Goal: Task Accomplishment & Management: Manage account settings

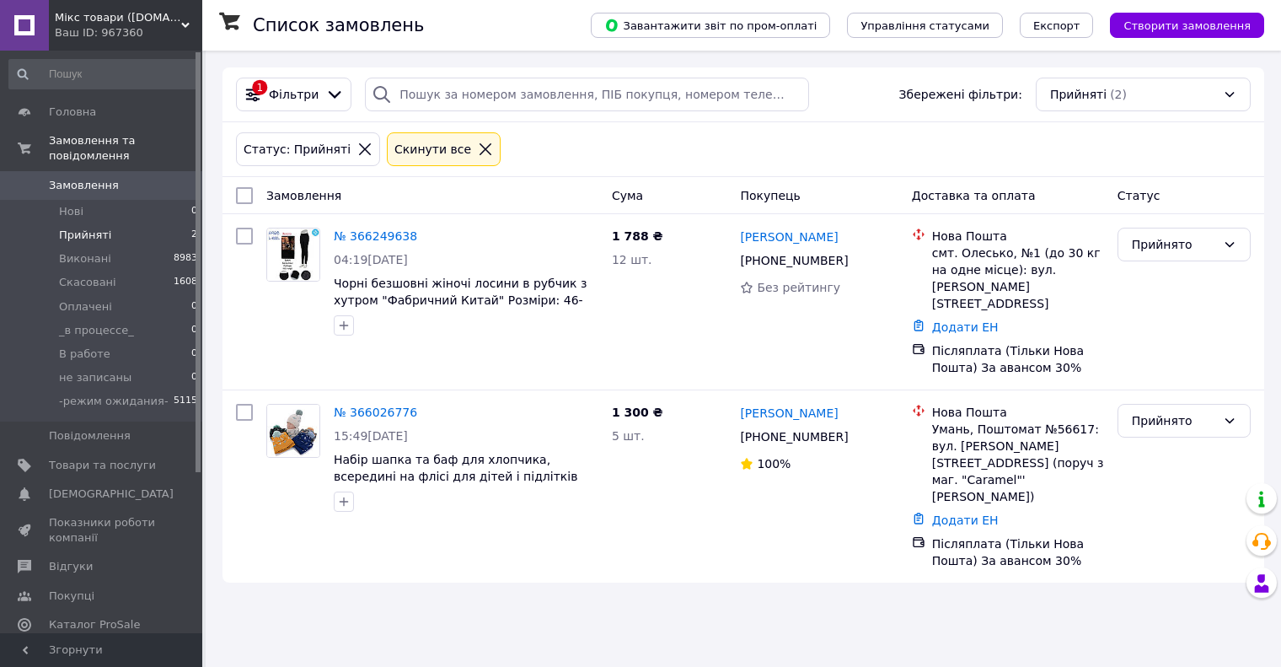
click at [130, 223] on li "Прийняті 2" at bounding box center [103, 235] width 207 height 24
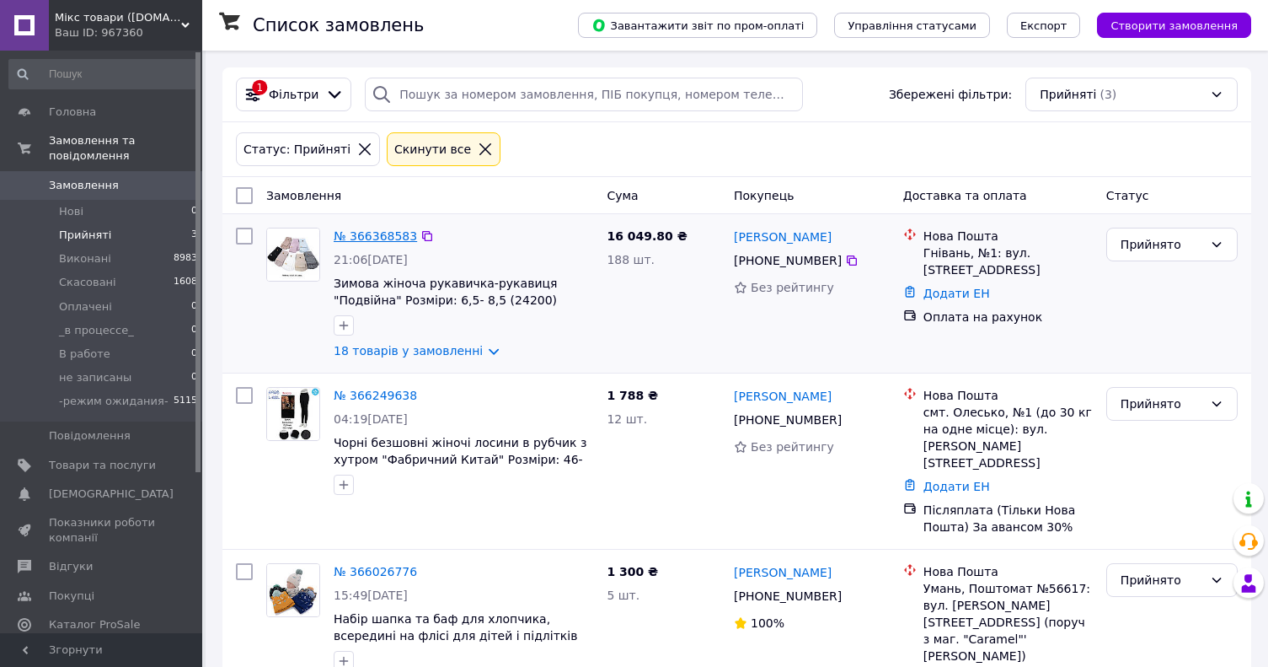
click at [345, 237] on link "№ 366368583" at bounding box center [375, 235] width 83 height 13
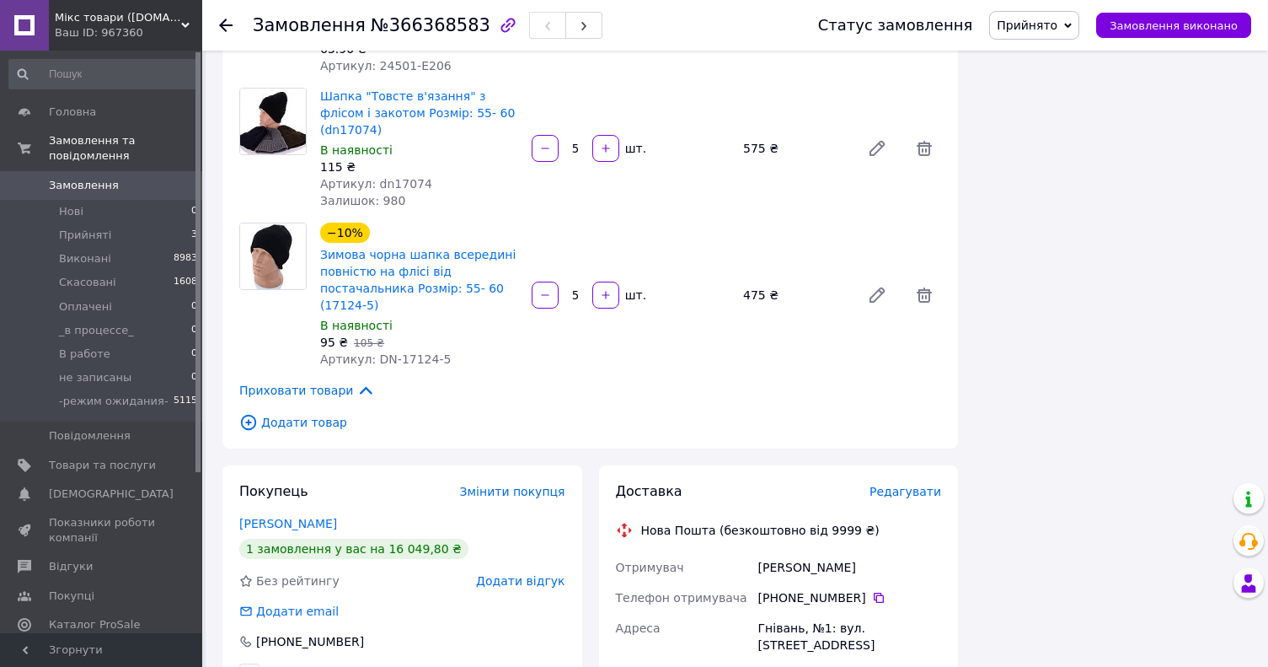
scroll to position [1938, 0]
click at [310, 516] on link "Панасюк Діана" at bounding box center [288, 522] width 98 height 13
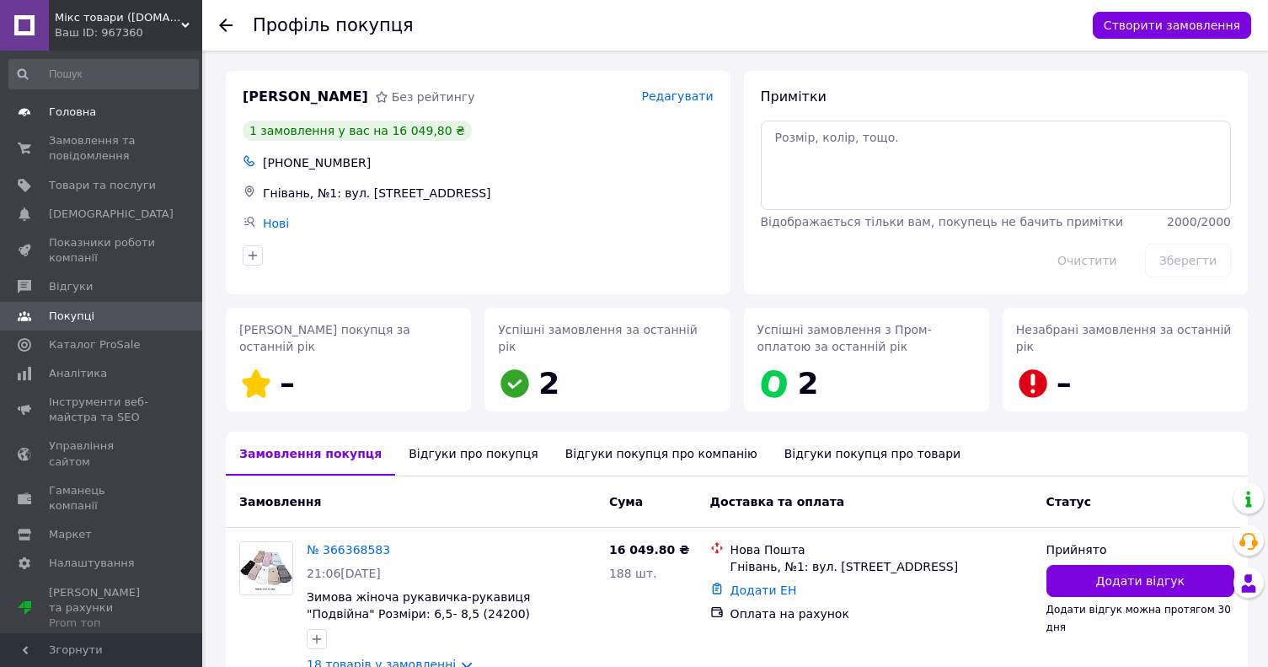
click at [90, 102] on link "Головна" at bounding box center [103, 112] width 207 height 29
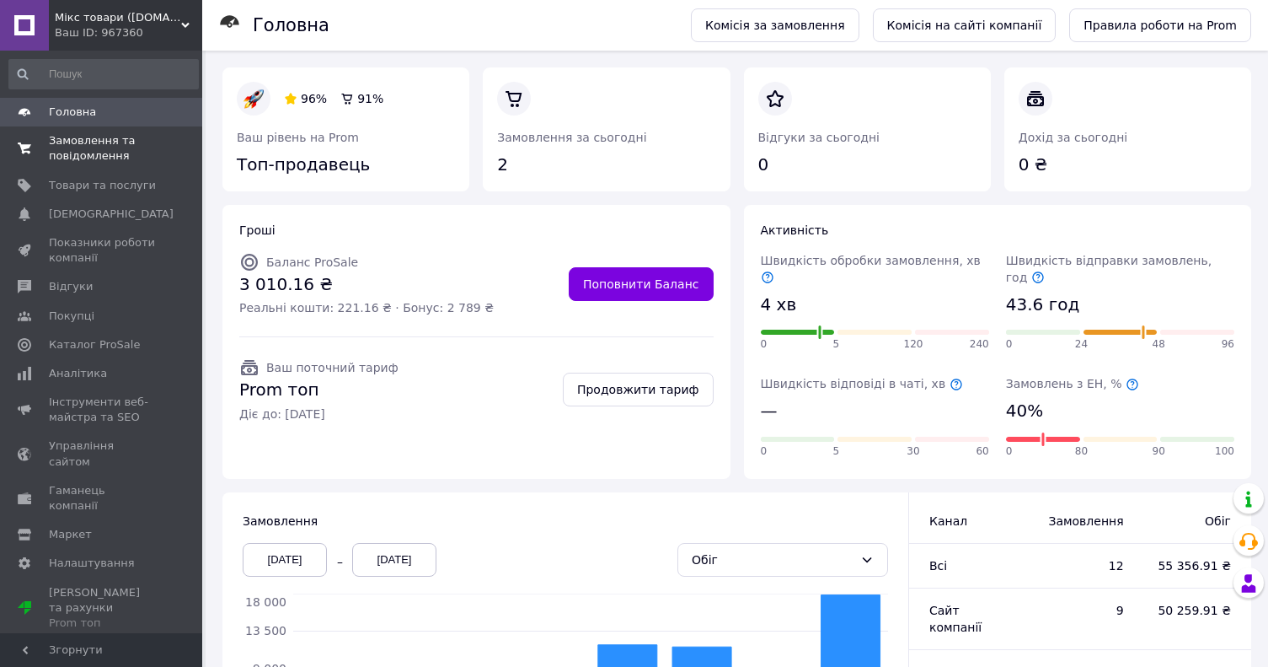
click at [174, 158] on span "0 0" at bounding box center [179, 148] width 46 height 30
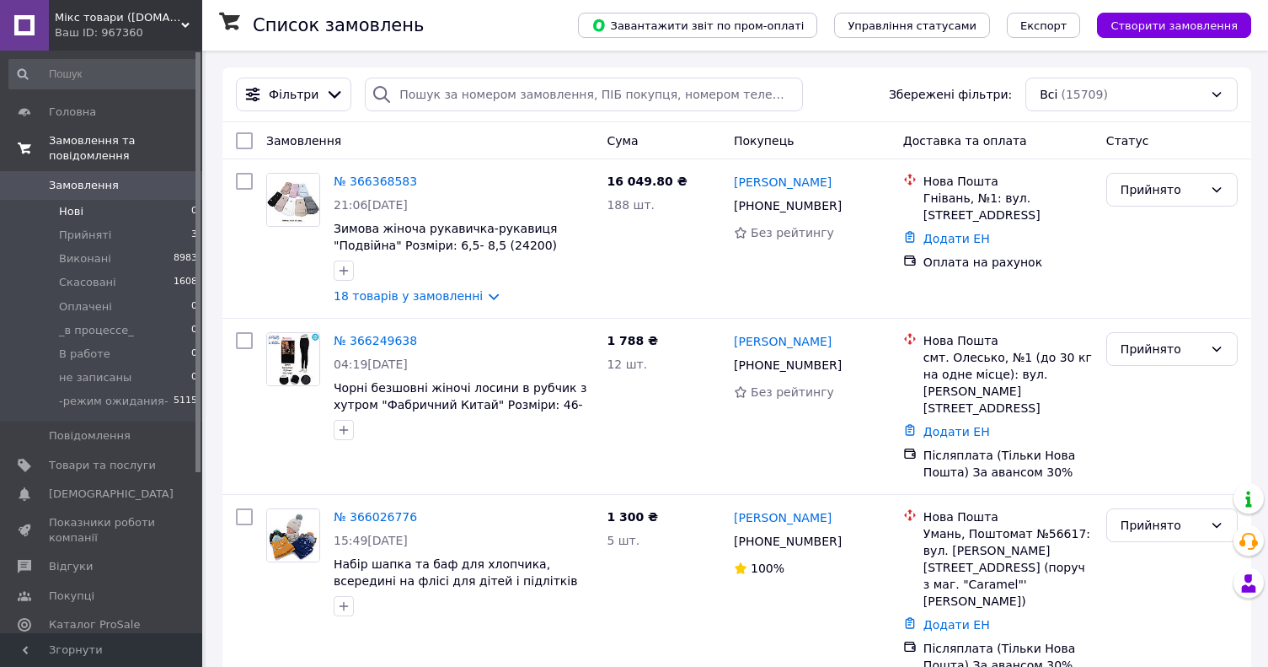
click at [67, 204] on span "Нові" at bounding box center [71, 211] width 24 height 15
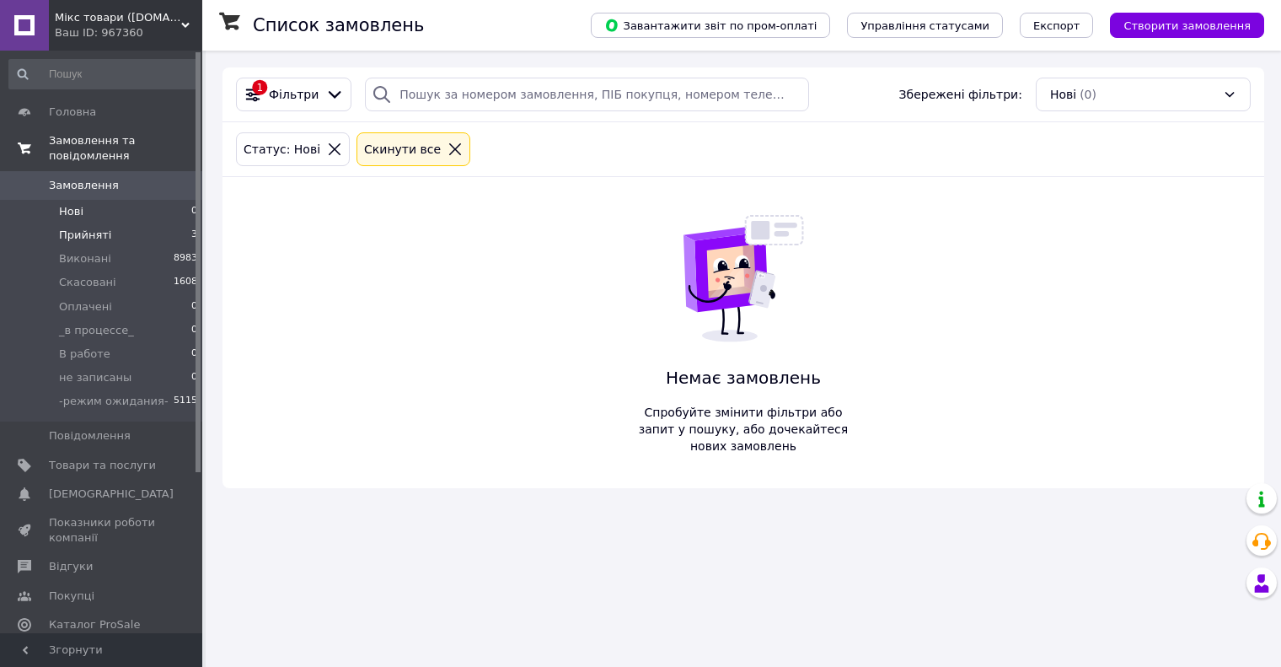
click at [158, 223] on li "Прийняті 3" at bounding box center [103, 235] width 207 height 24
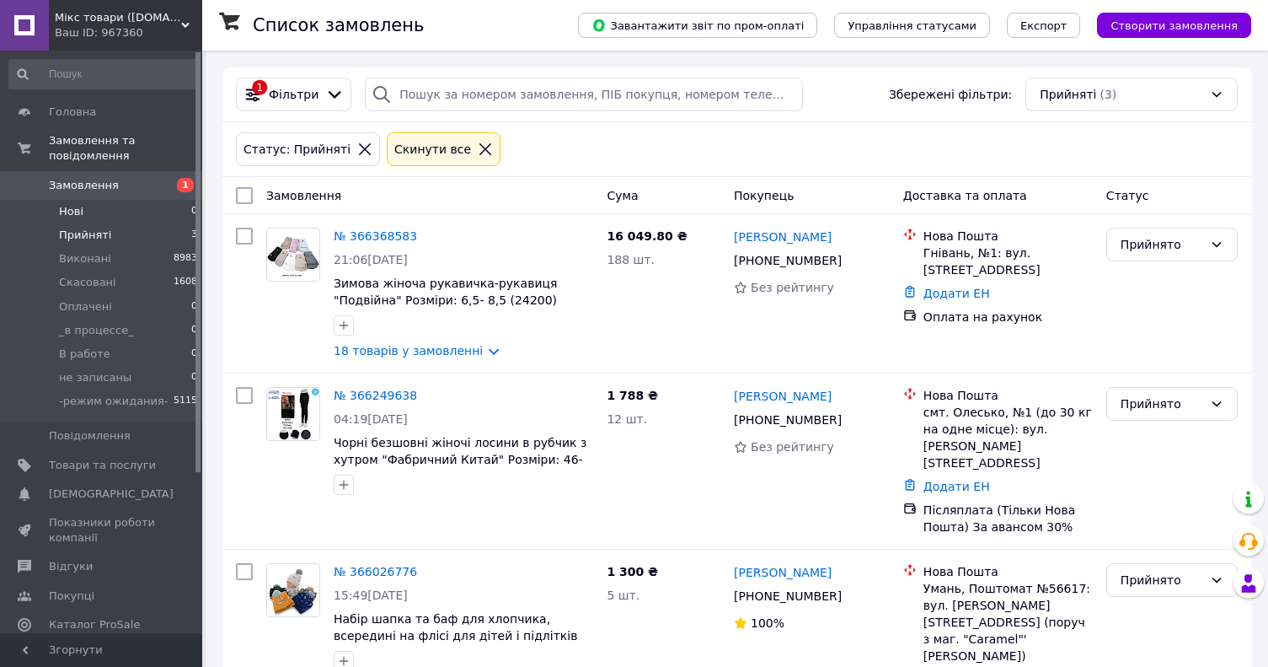
click at [153, 200] on li "Нові 0" at bounding box center [103, 212] width 207 height 24
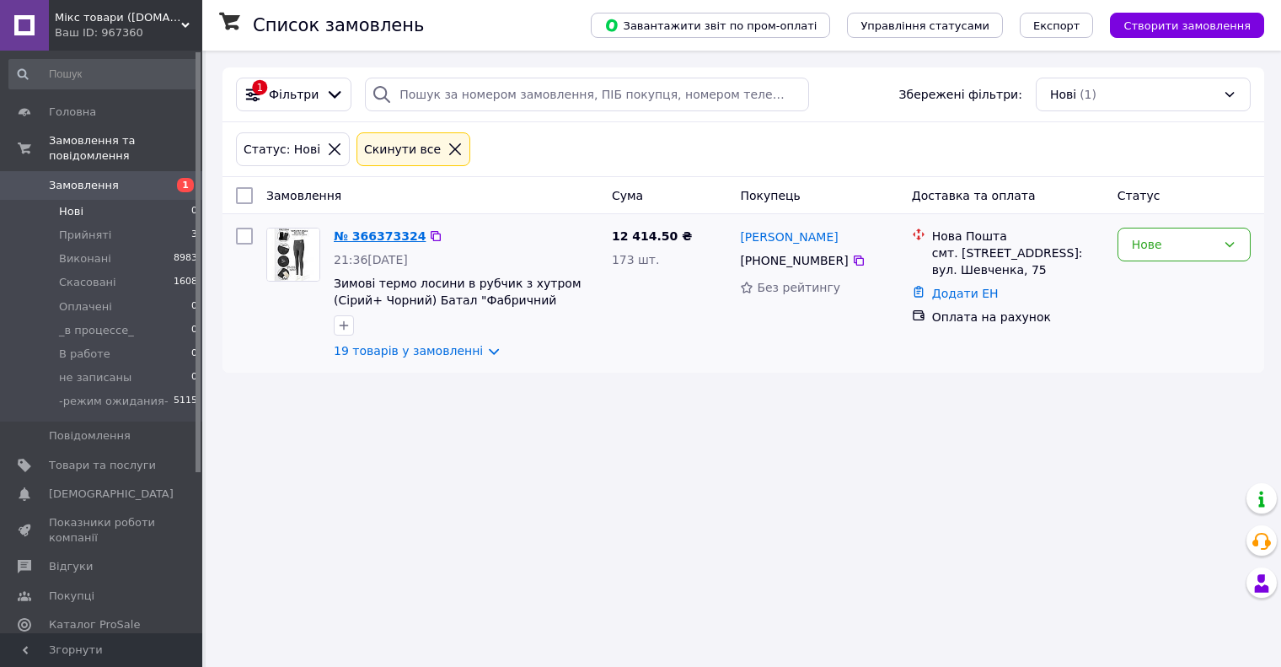
click at [372, 239] on link "№ 366373324" at bounding box center [380, 235] width 92 height 13
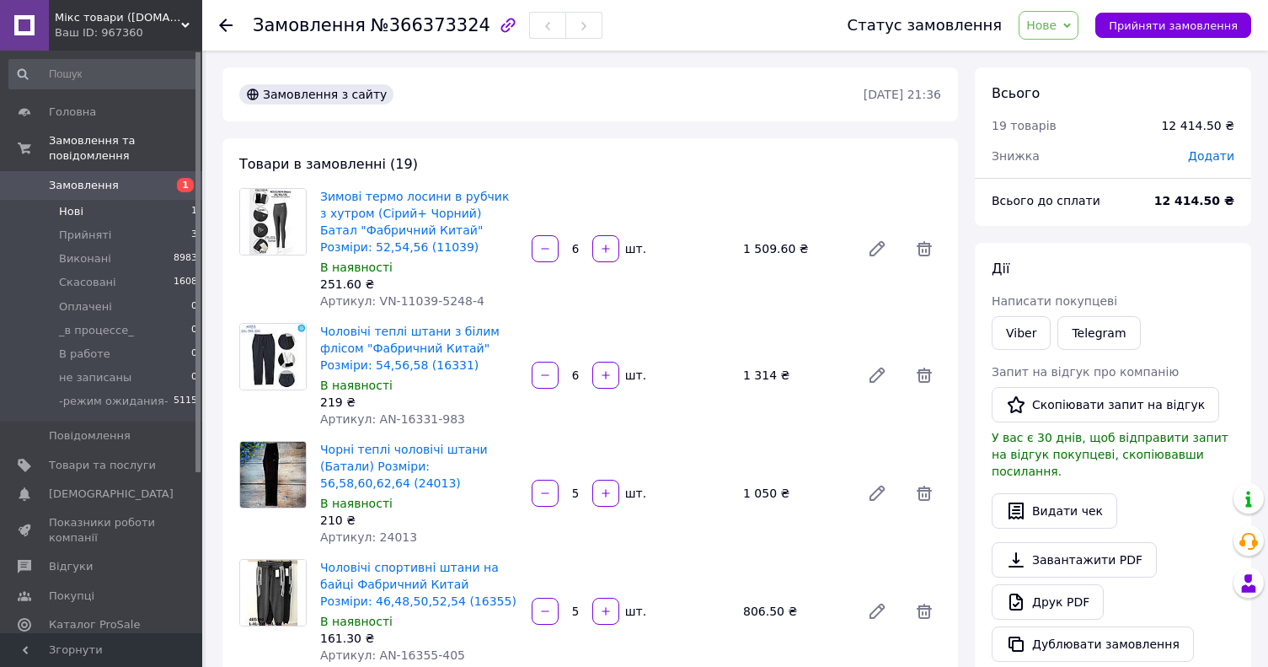
click at [151, 200] on li "Нові 1" at bounding box center [103, 212] width 207 height 24
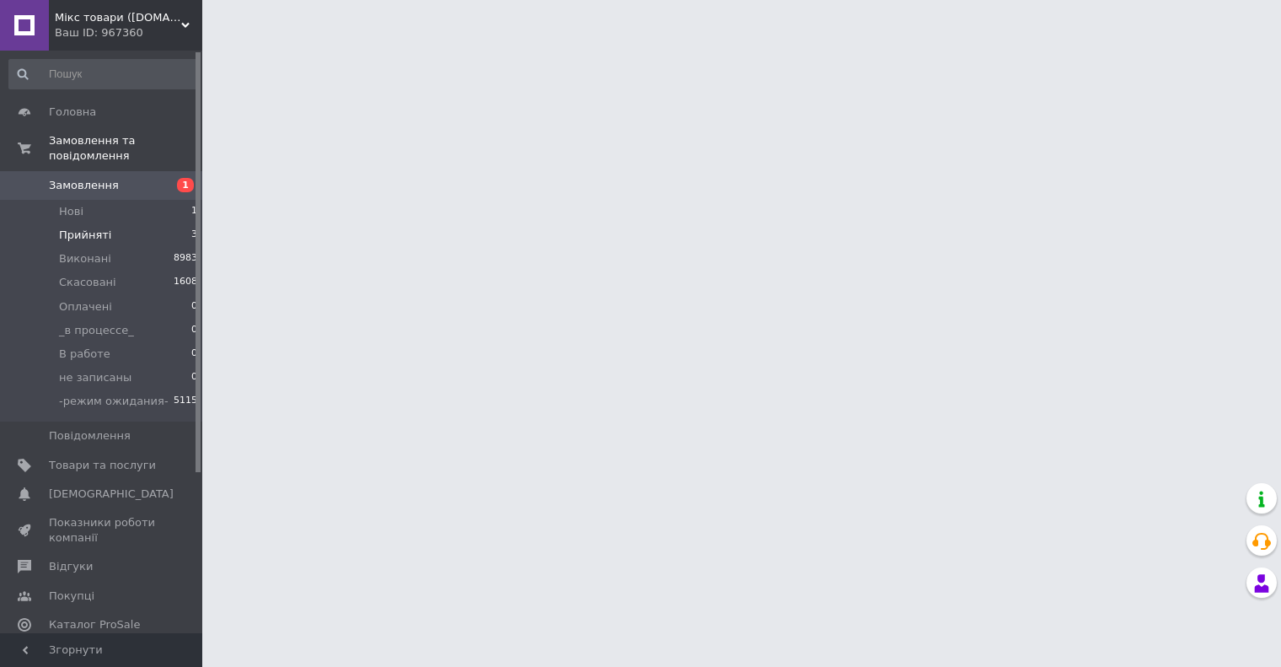
click at [141, 223] on li "Прийняті 3" at bounding box center [103, 235] width 207 height 24
click at [139, 200] on li "Нові 1" at bounding box center [103, 212] width 207 height 24
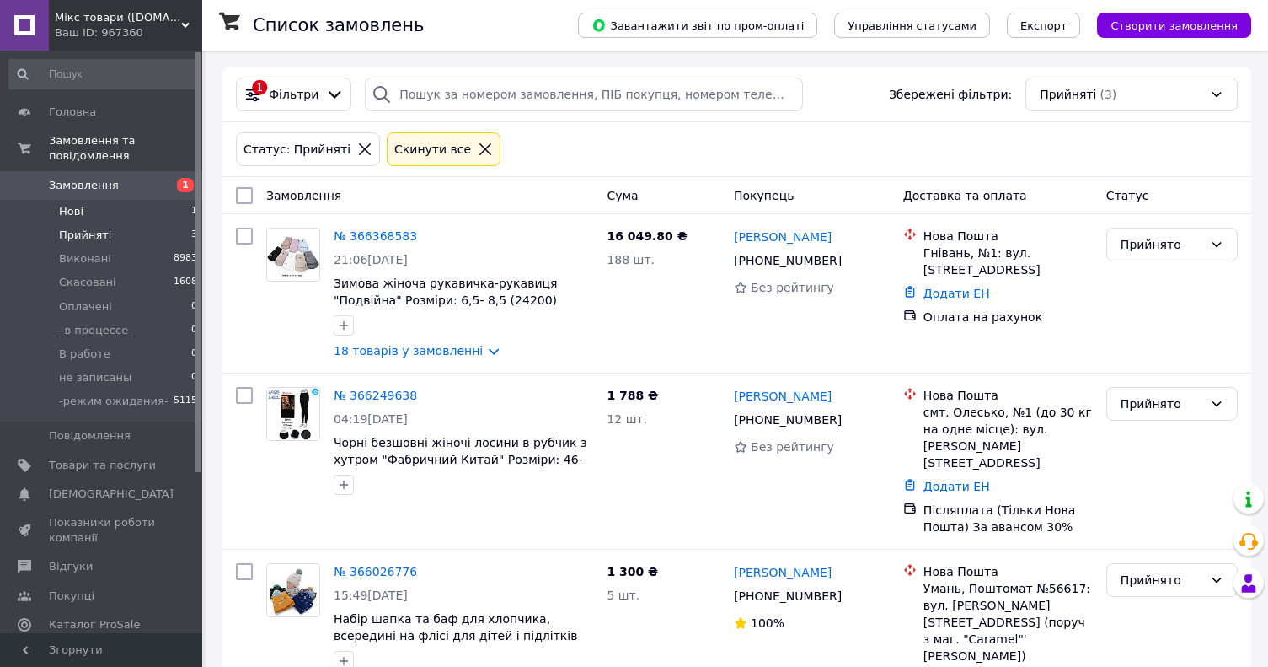
click at [169, 200] on li "Нові 1" at bounding box center [103, 212] width 207 height 24
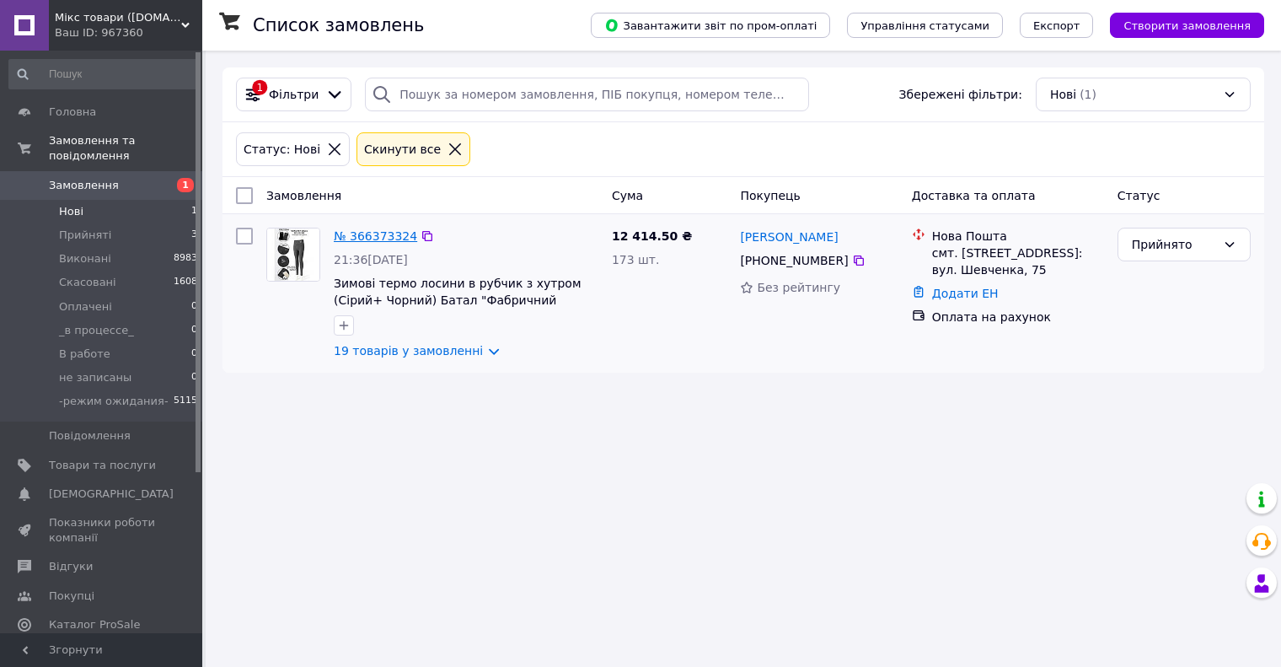
click at [363, 229] on link "№ 366373324" at bounding box center [375, 235] width 83 height 13
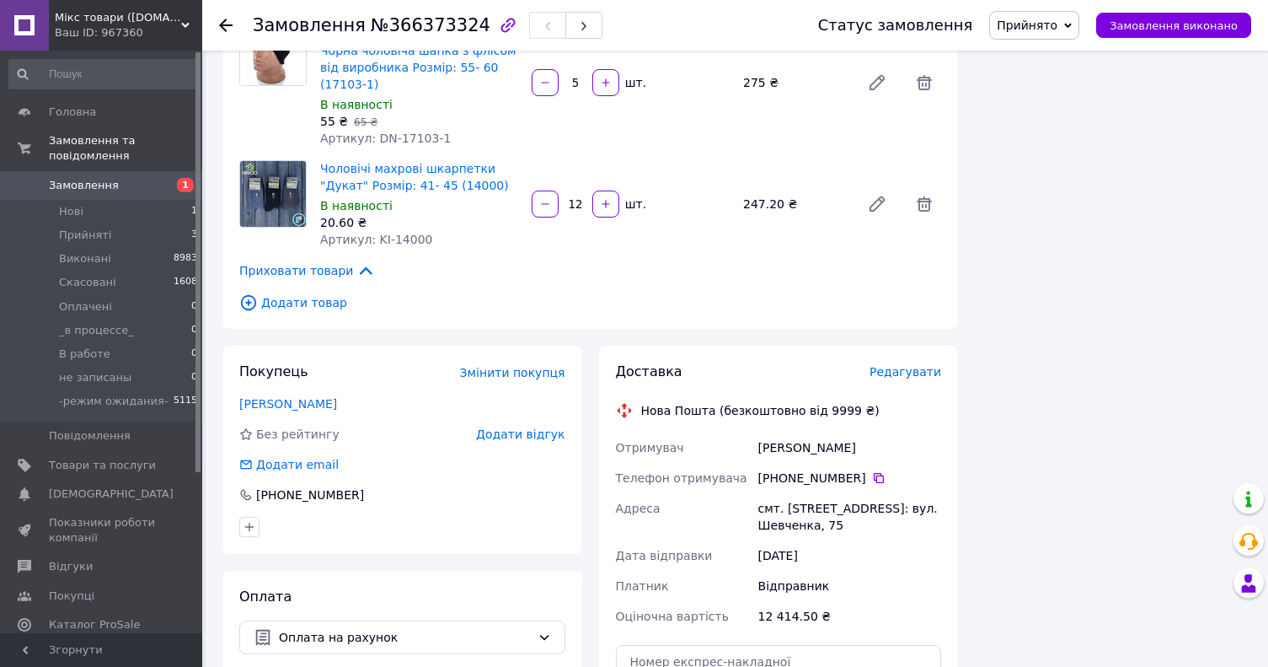
scroll to position [2275, 0]
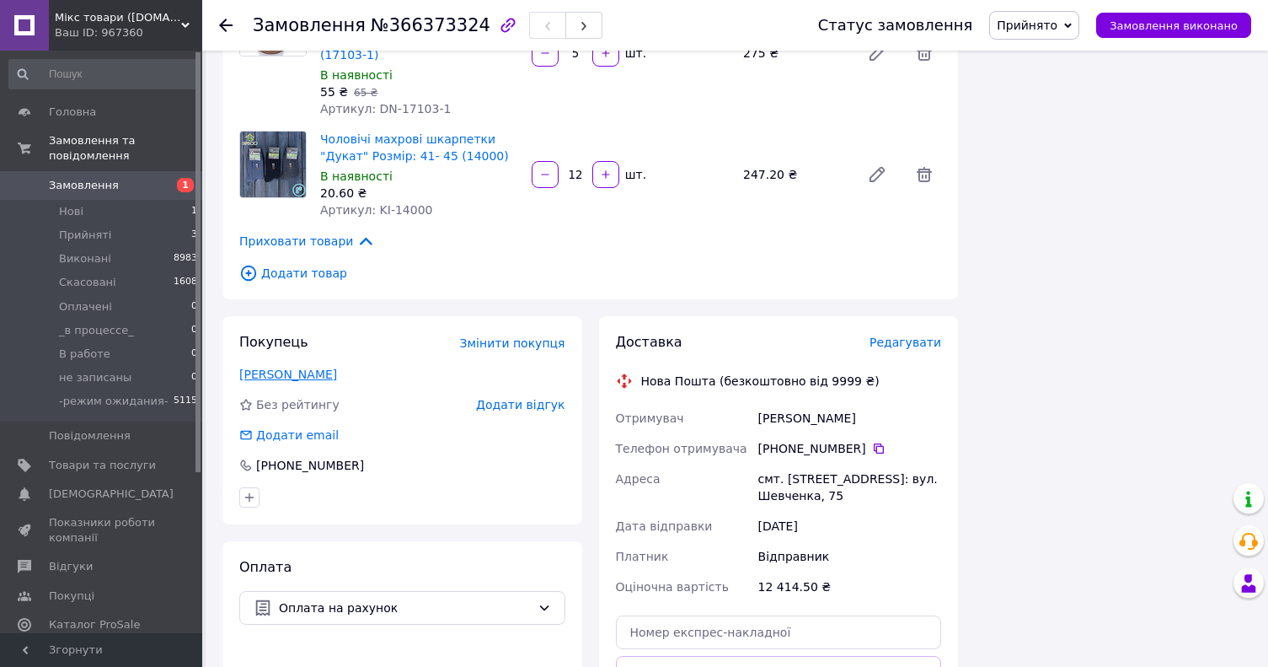
click at [295, 367] on link "Косенко Галина" at bounding box center [288, 373] width 98 height 13
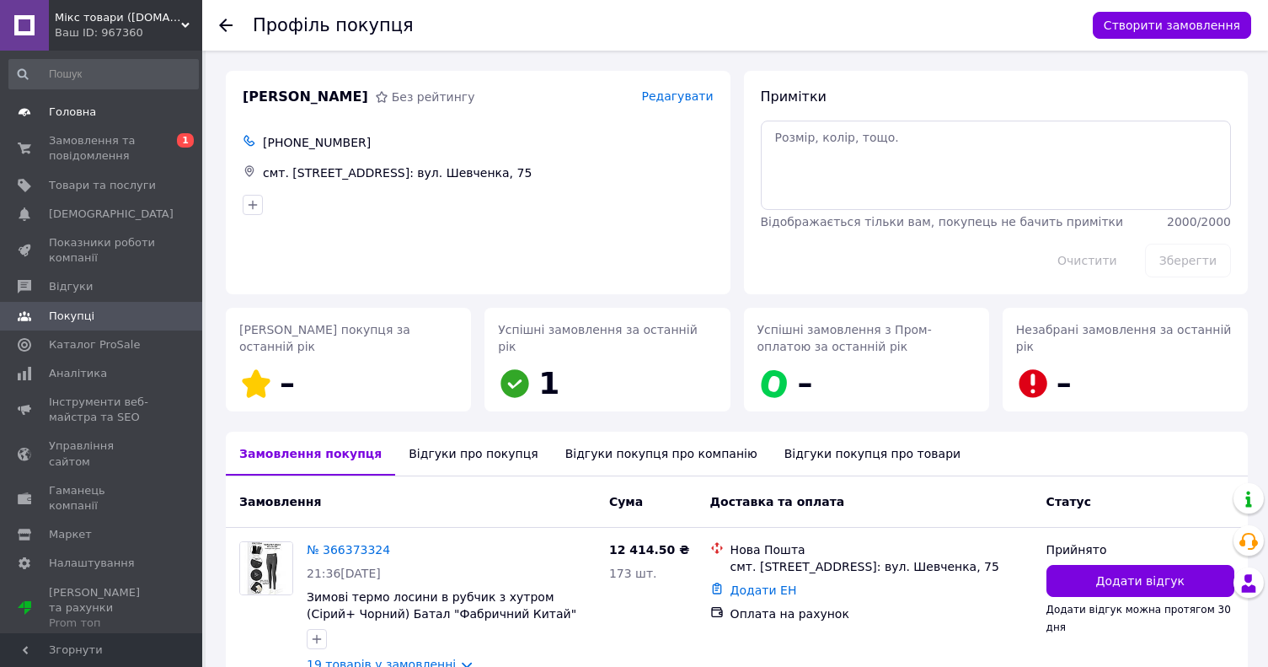
click at [99, 108] on span "Головна" at bounding box center [102, 111] width 107 height 15
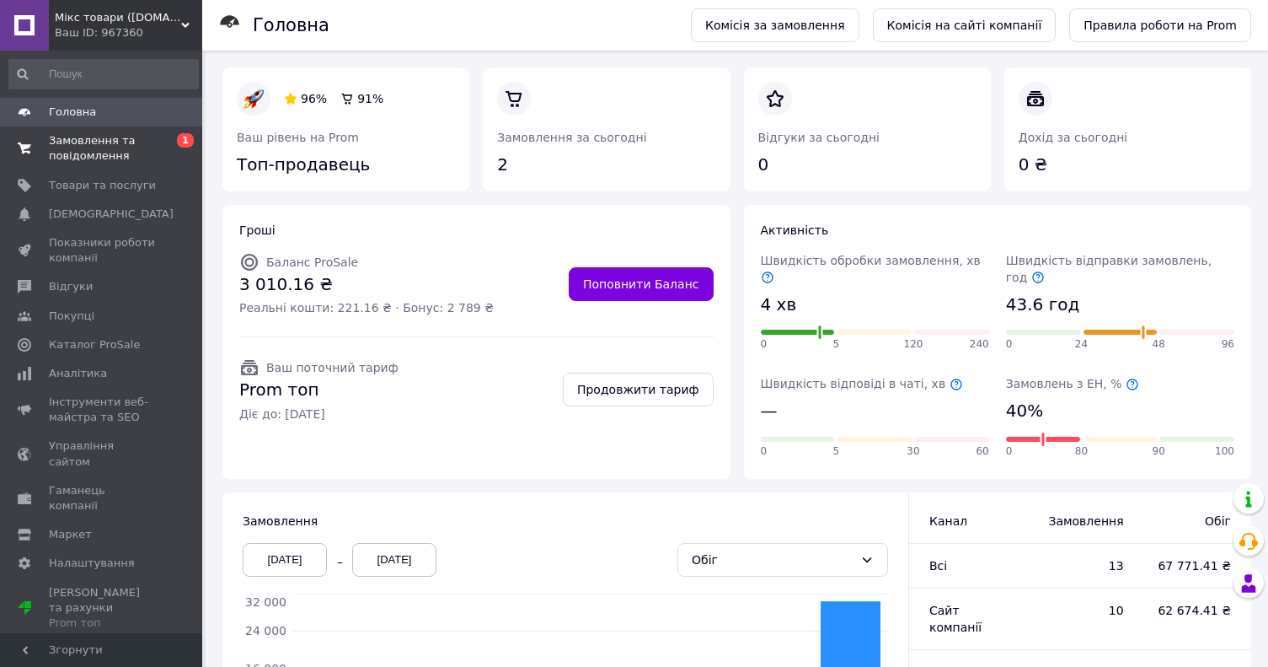
click at [147, 149] on span "Замовлення та повідомлення" at bounding box center [102, 148] width 107 height 30
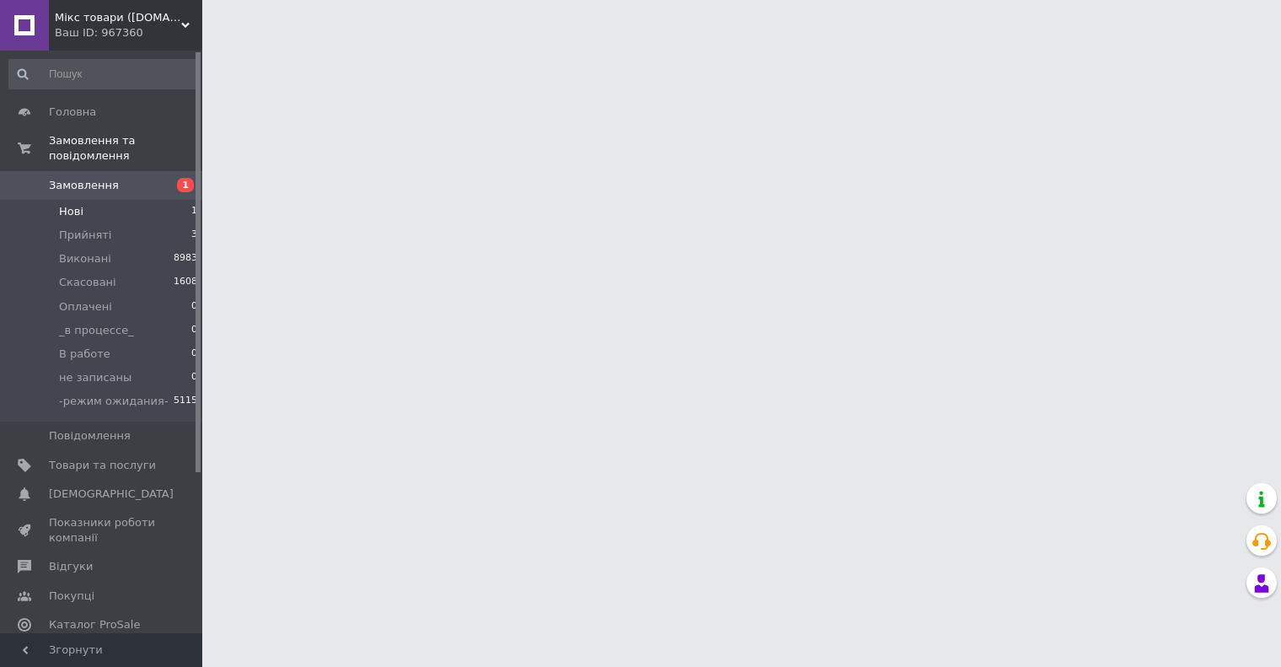
click at [163, 200] on li "Нові 1" at bounding box center [103, 212] width 207 height 24
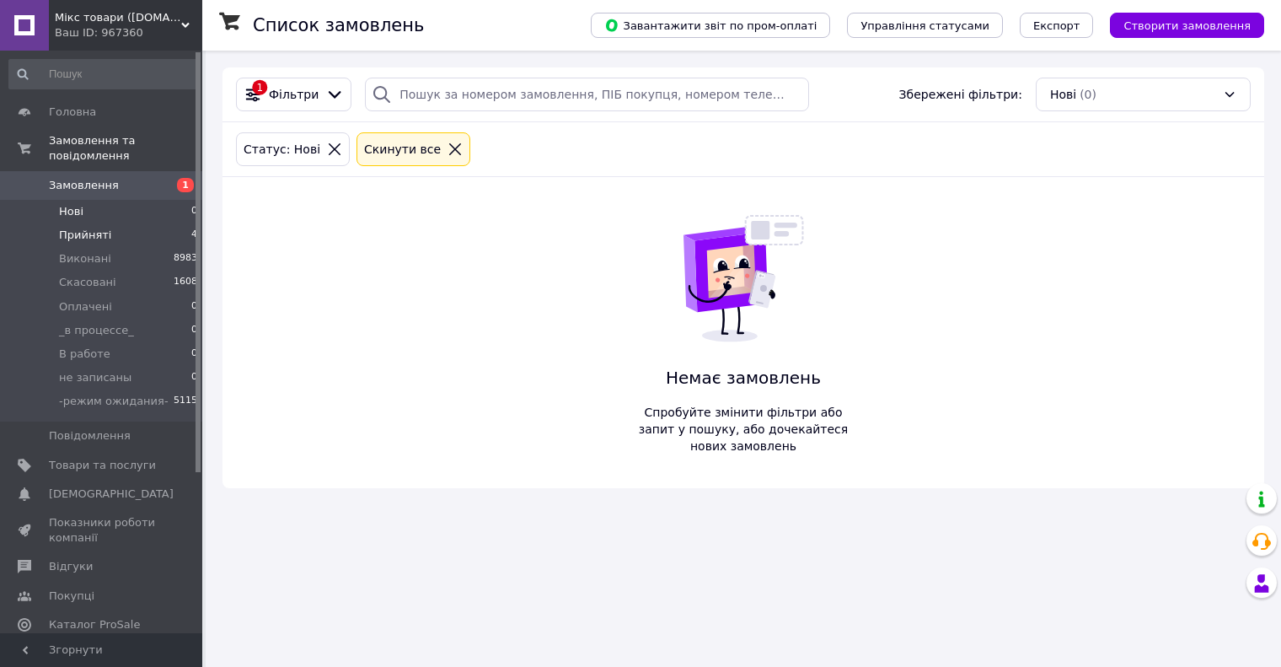
click at [99, 228] on span "Прийняті" at bounding box center [85, 235] width 52 height 15
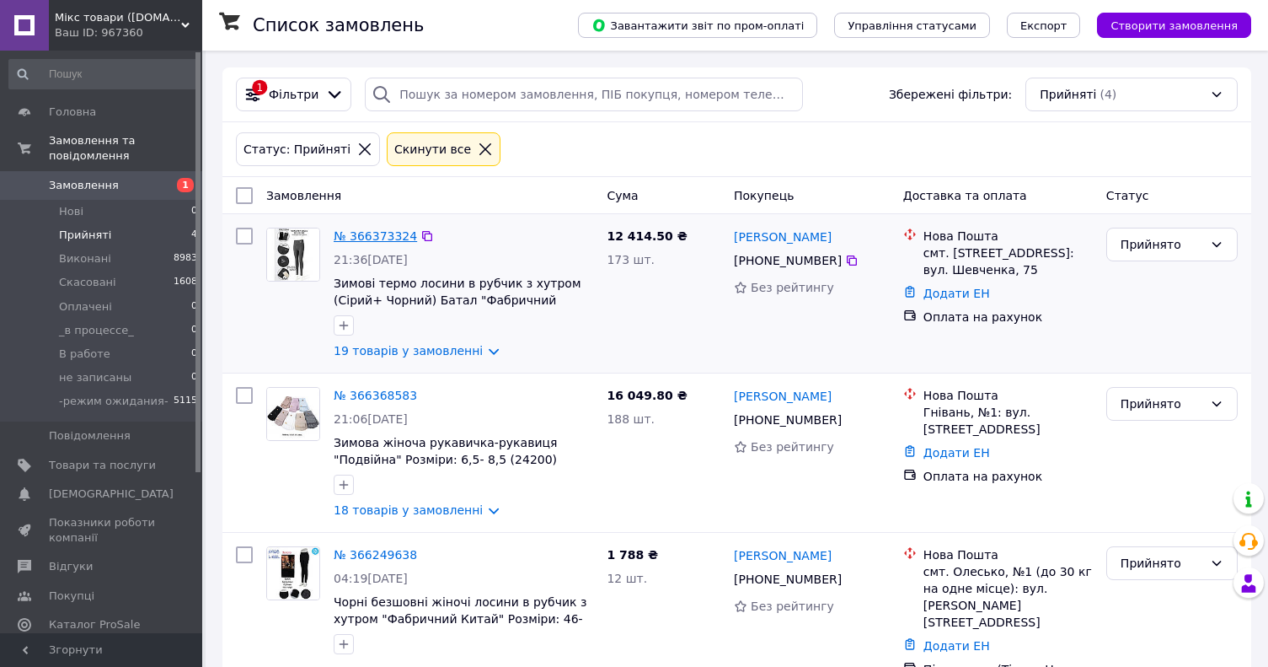
click at [362, 245] on div "№ 366373324" at bounding box center [375, 236] width 87 height 20
click at [363, 238] on link "№ 366373324" at bounding box center [375, 235] width 83 height 13
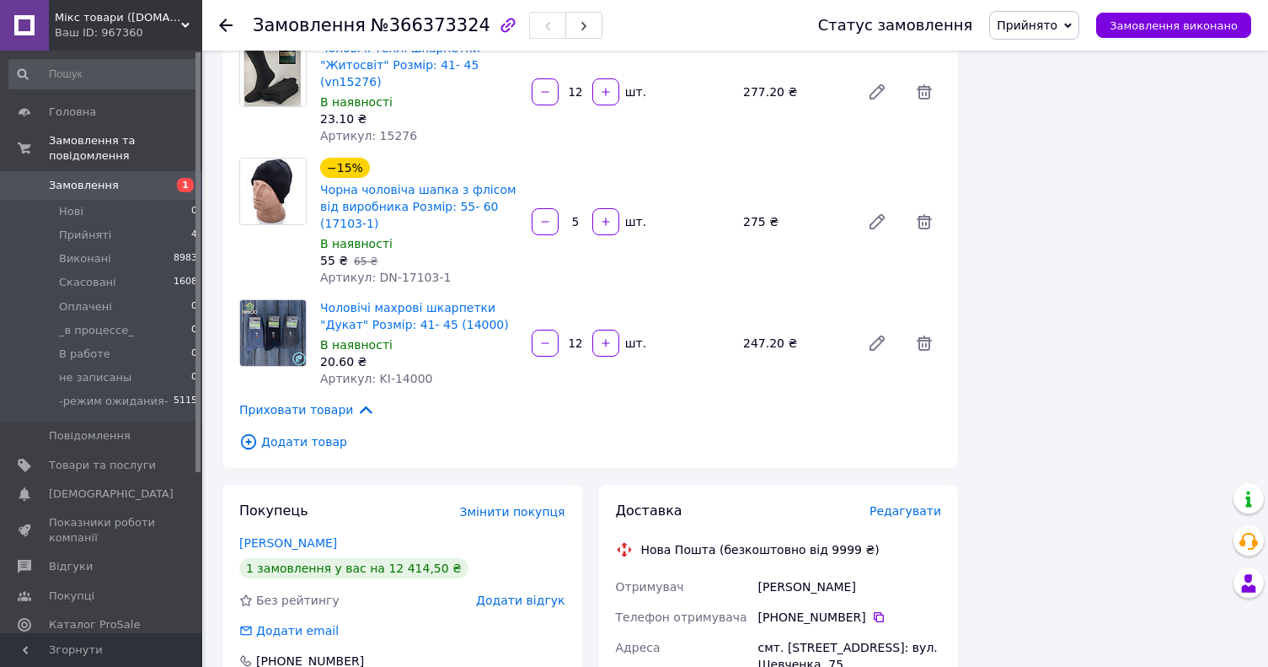
scroll to position [2191, 0]
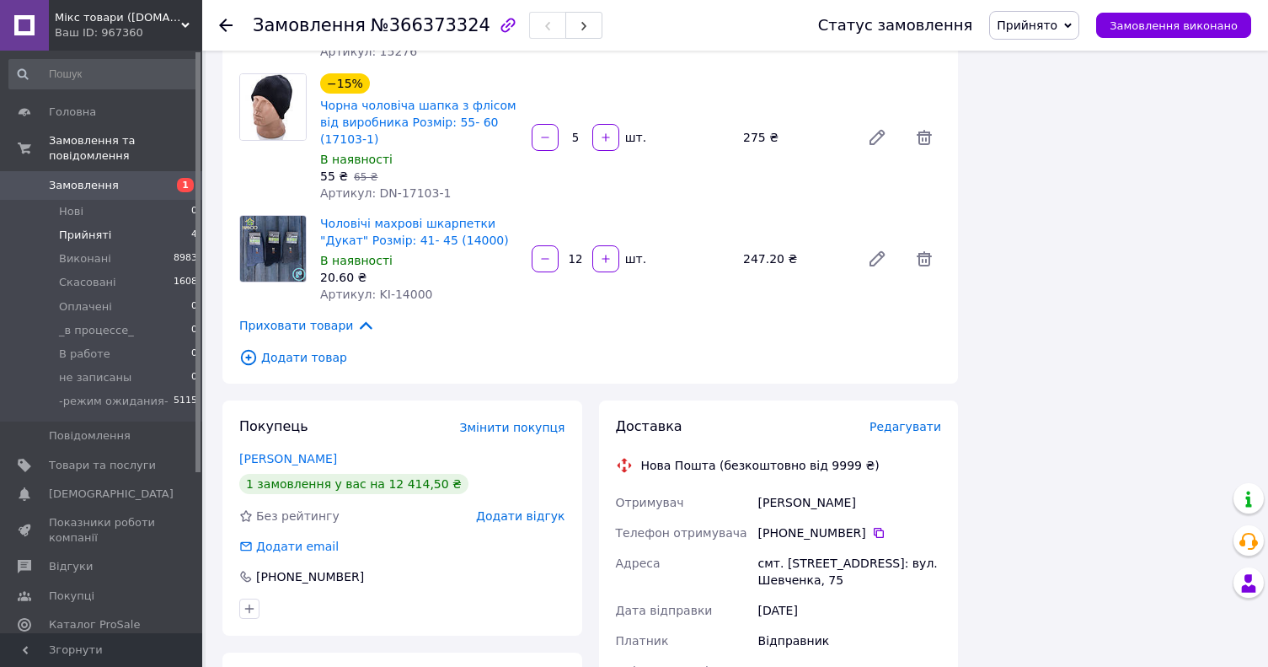
click at [160, 223] on li "Прийняті 4" at bounding box center [103, 235] width 207 height 24
